Goal: Information Seeking & Learning: Learn about a topic

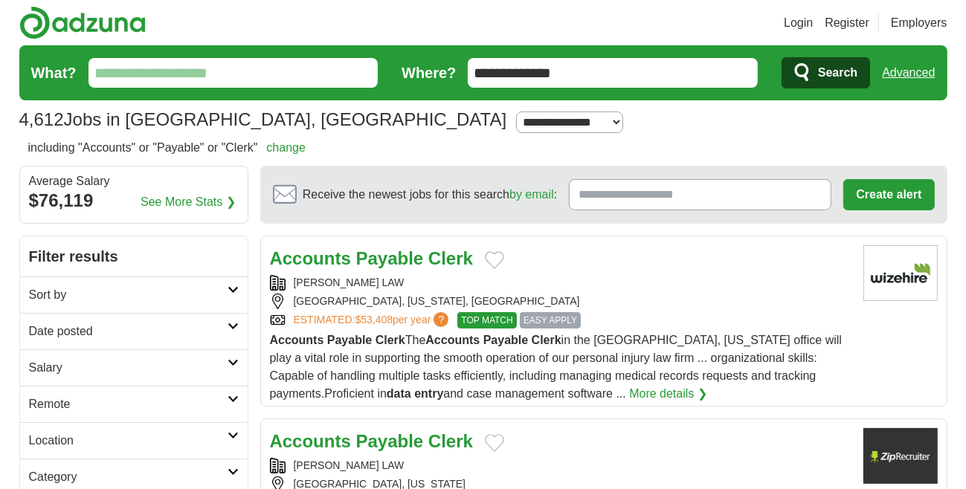
click at [155, 68] on input "What?" at bounding box center [233, 73] width 290 height 30
type input "*******"
click at [781, 57] on button "Search" at bounding box center [825, 72] width 88 height 31
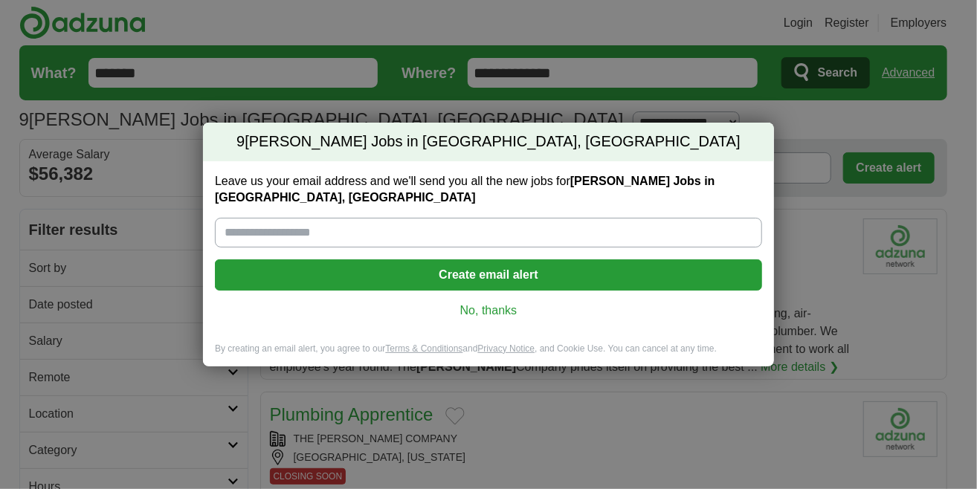
click at [485, 308] on link "No, thanks" at bounding box center [488, 311] width 523 height 16
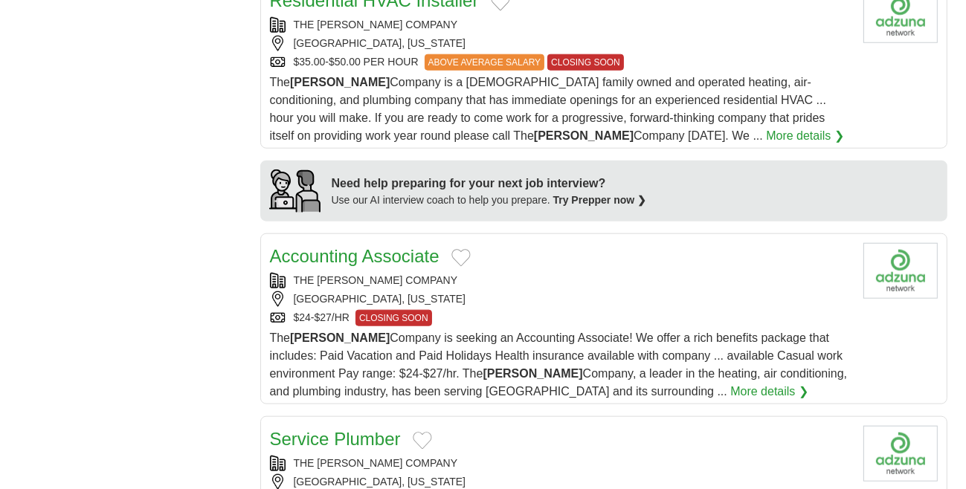
scroll to position [1264, 0]
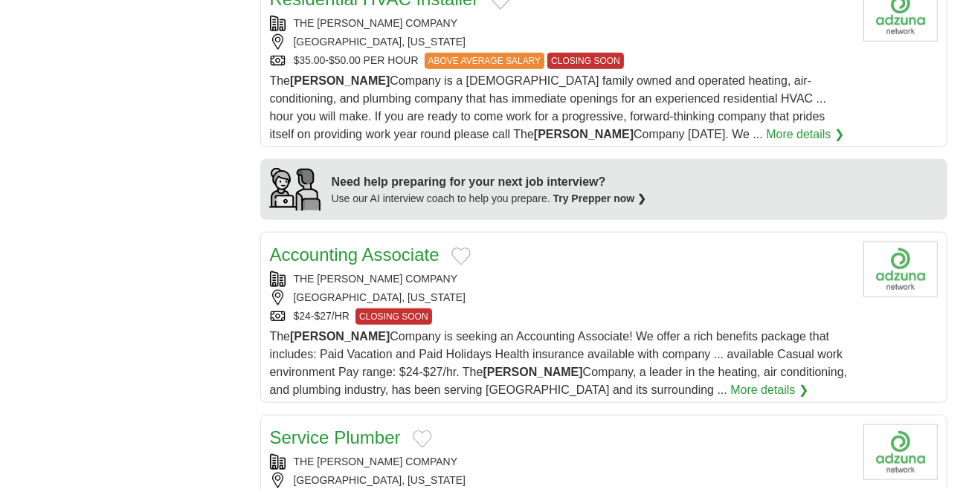
click at [367, 245] on link "Accounting Associate" at bounding box center [354, 255] width 169 height 20
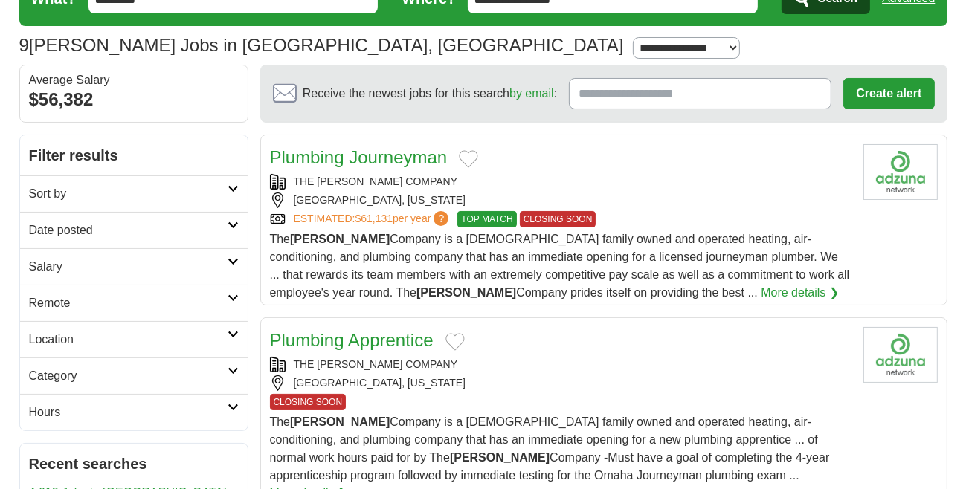
scroll to position [0, 0]
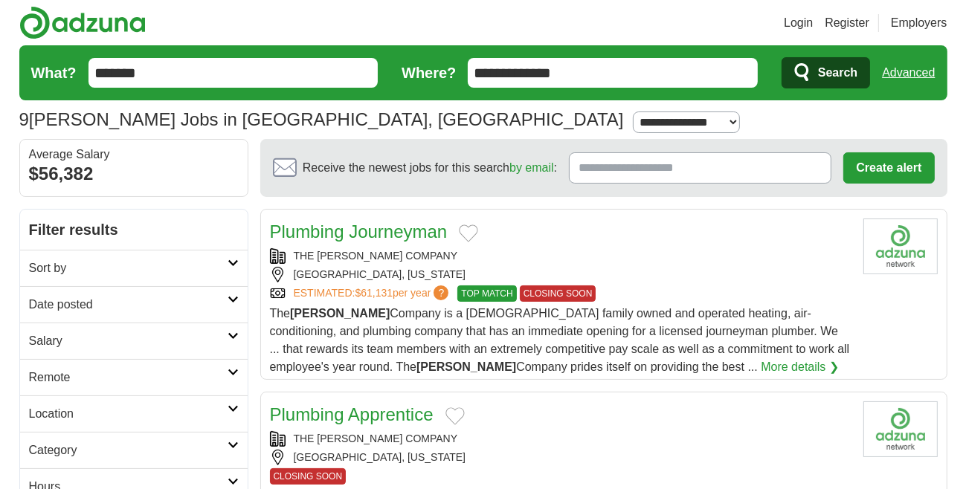
drag, startPoint x: 241, startPoint y: 68, endPoint x: -27, endPoint y: 117, distance: 272.0
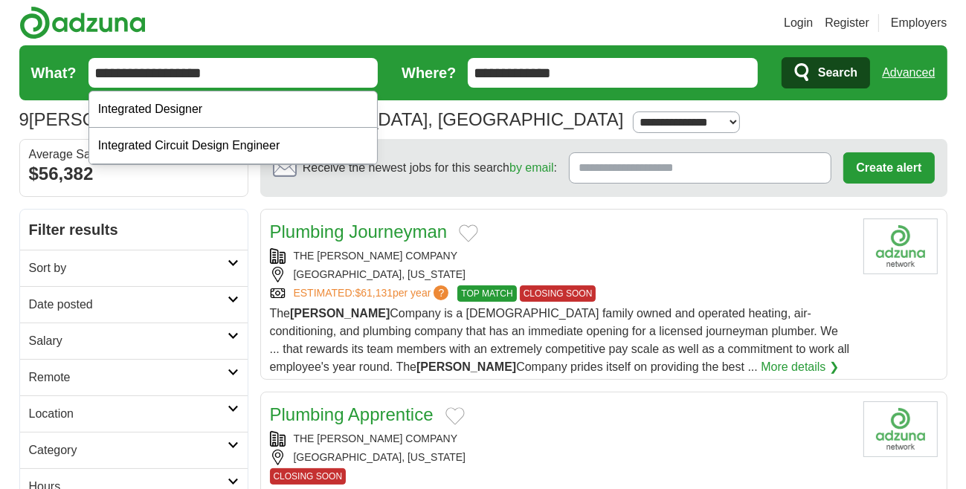
type input "**********"
click at [781, 57] on button "Search" at bounding box center [825, 72] width 88 height 31
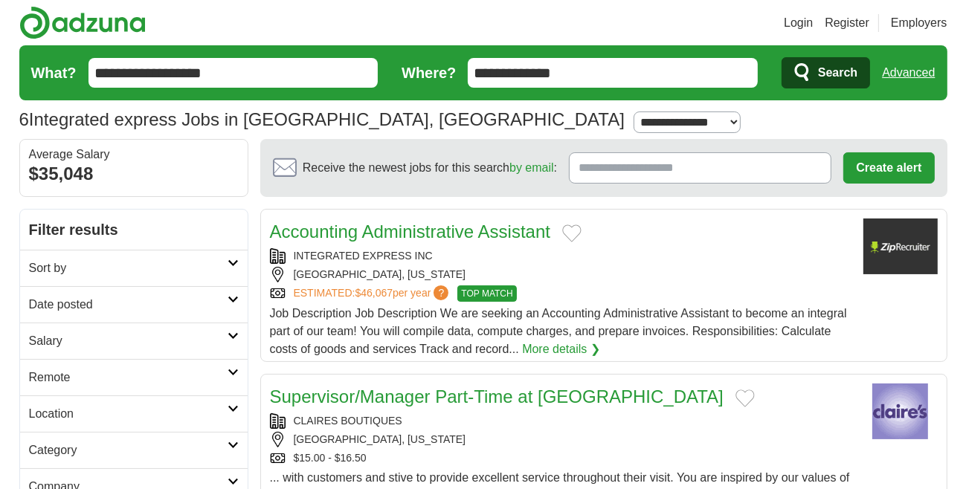
click at [375, 230] on link "Accounting Administrative Assistant" at bounding box center [410, 232] width 281 height 20
